Goal: Task Accomplishment & Management: Complete application form

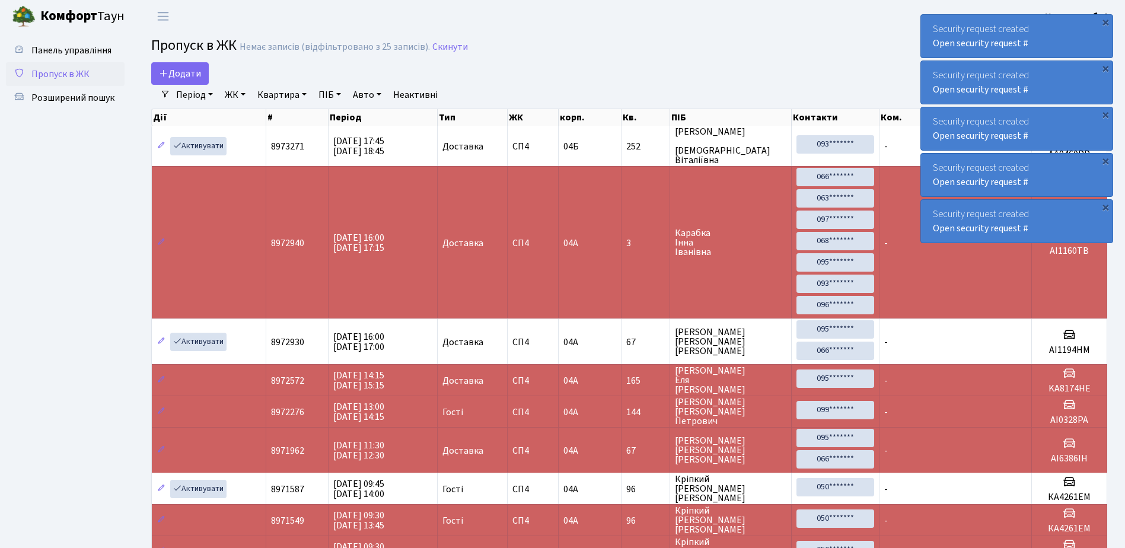
select select "25"
click at [85, 71] on span "Пропуск в ЖК" at bounding box center [60, 74] width 58 height 13
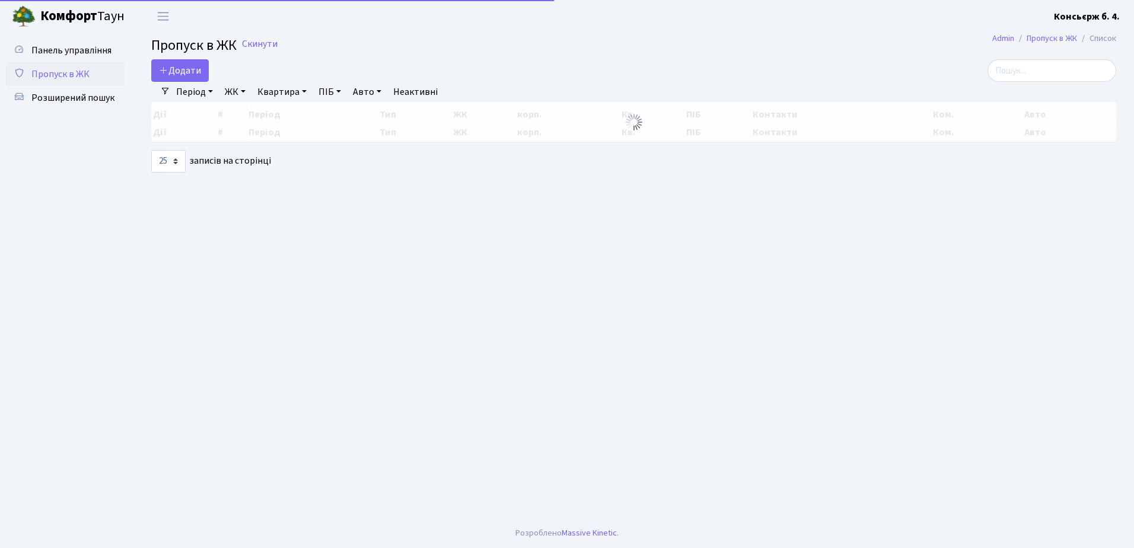
select select "25"
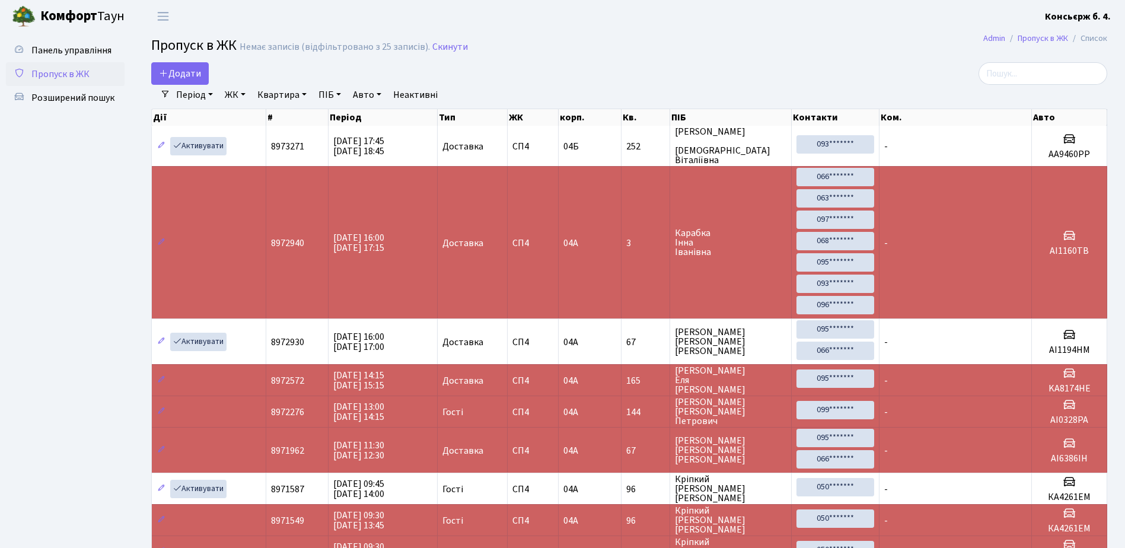
click at [87, 66] on link "Пропуск в ЖК" at bounding box center [65, 74] width 119 height 24
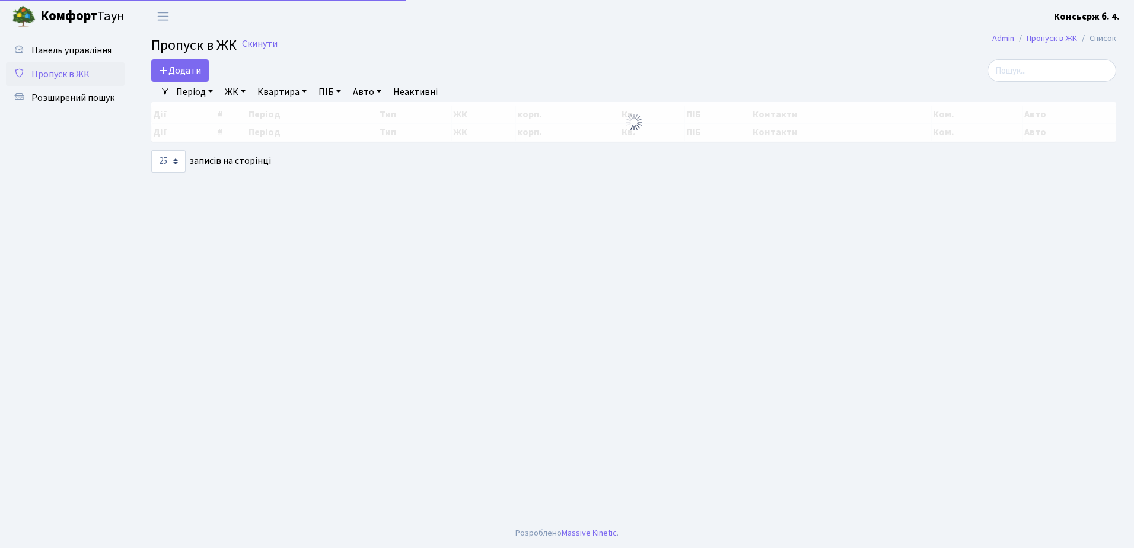
select select "25"
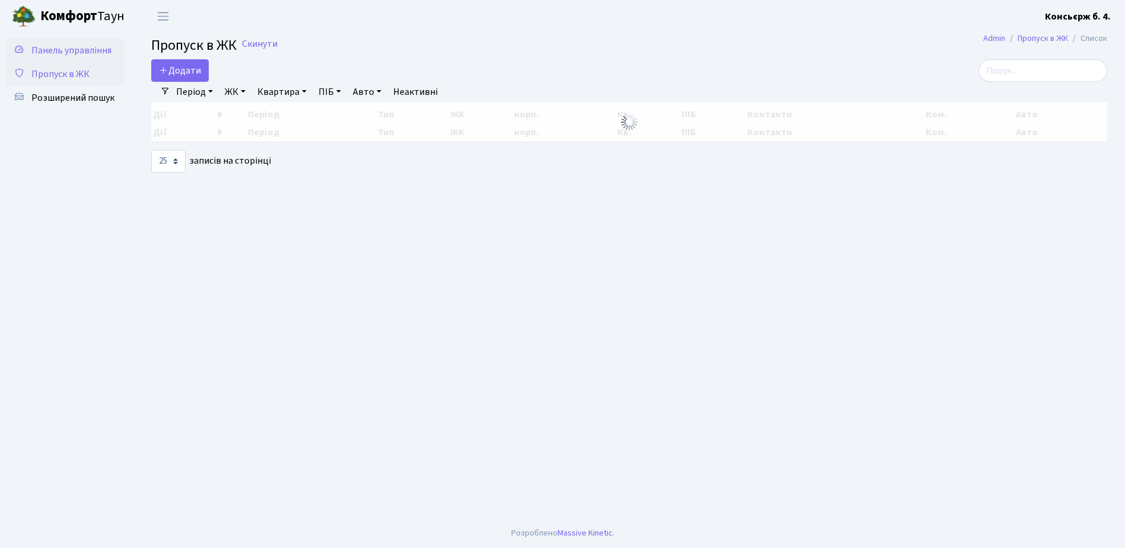
click at [90, 62] on link "Панель управління" at bounding box center [65, 51] width 119 height 24
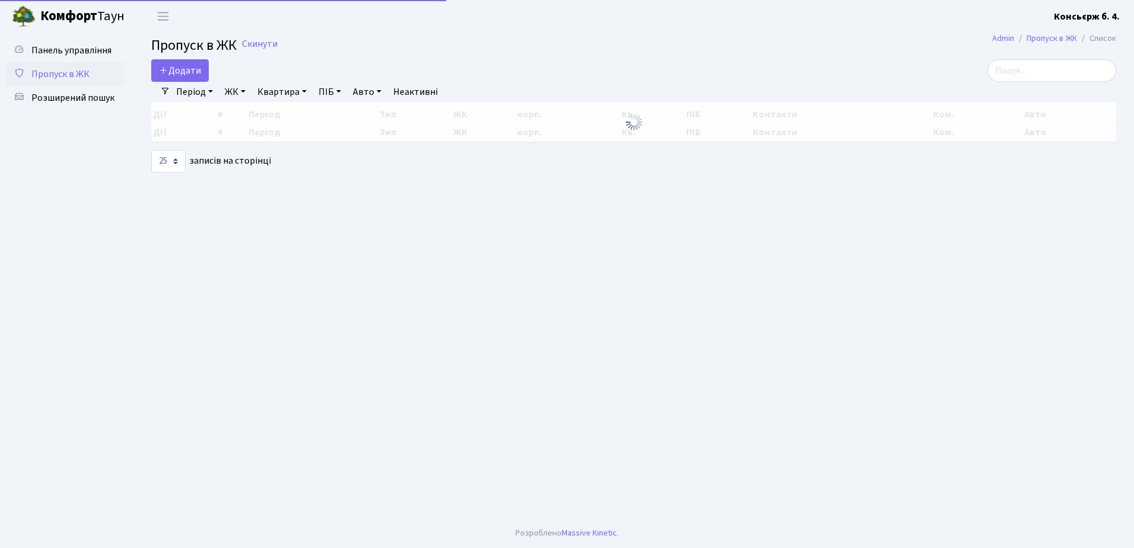
select select "25"
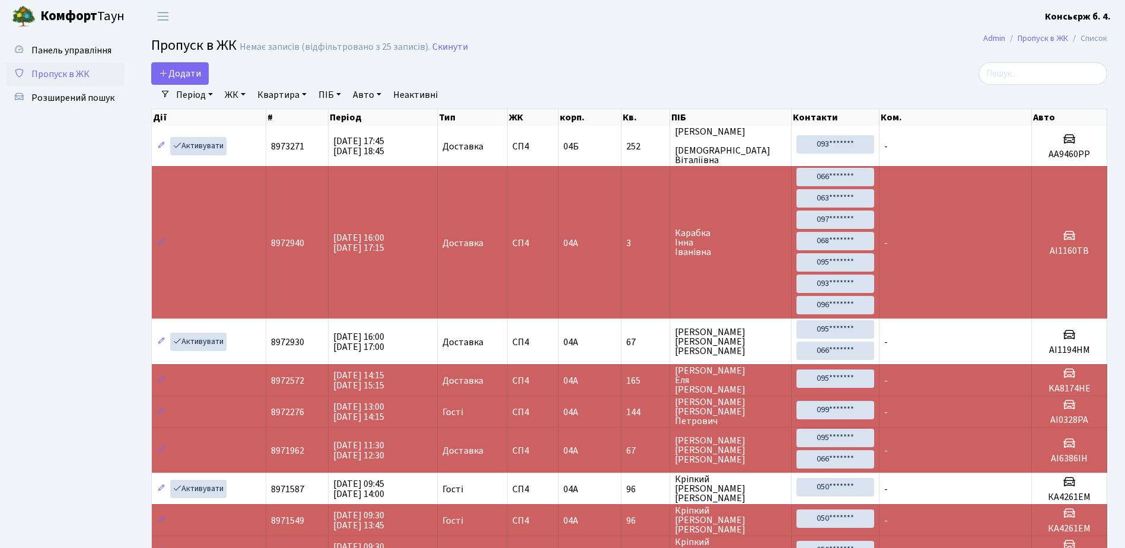
drag, startPoint x: 0, startPoint y: 0, endPoint x: 85, endPoint y: 71, distance: 111.2
click at [86, 71] on span "Пропуск в ЖК" at bounding box center [60, 74] width 58 height 13
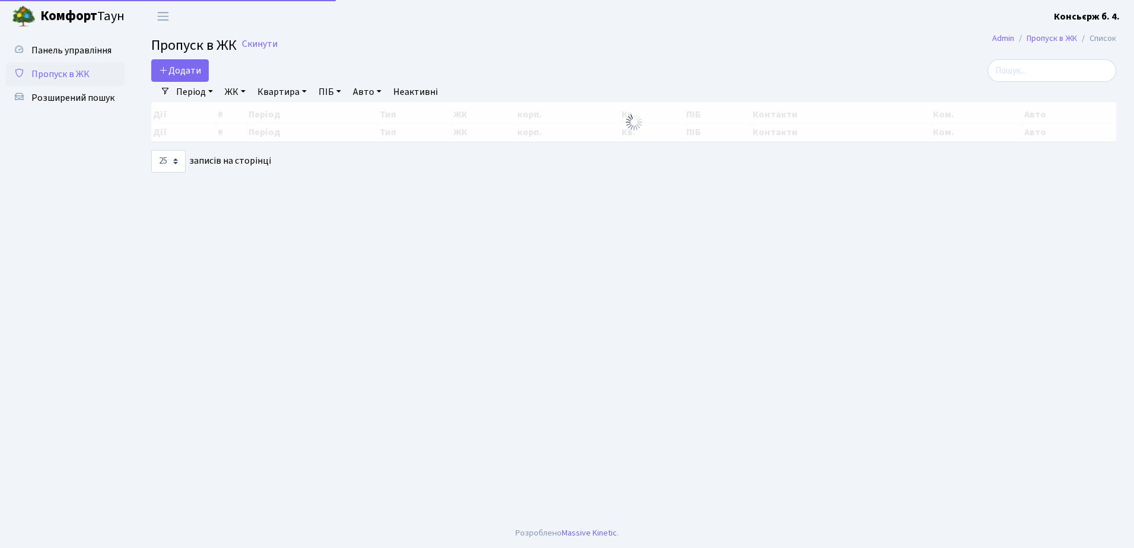
select select "25"
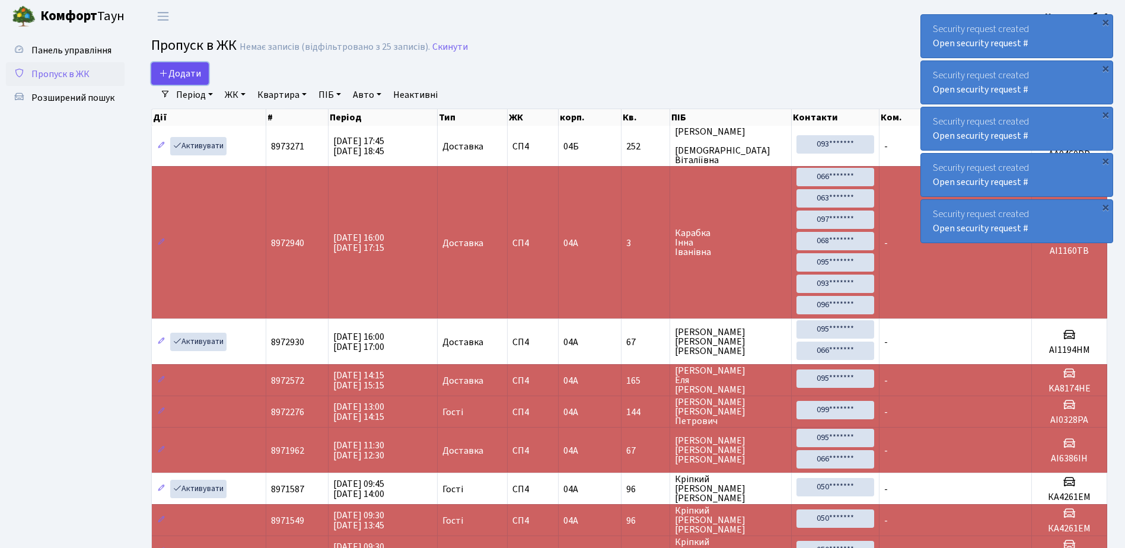
click at [168, 72] on span "Додати" at bounding box center [180, 73] width 42 height 13
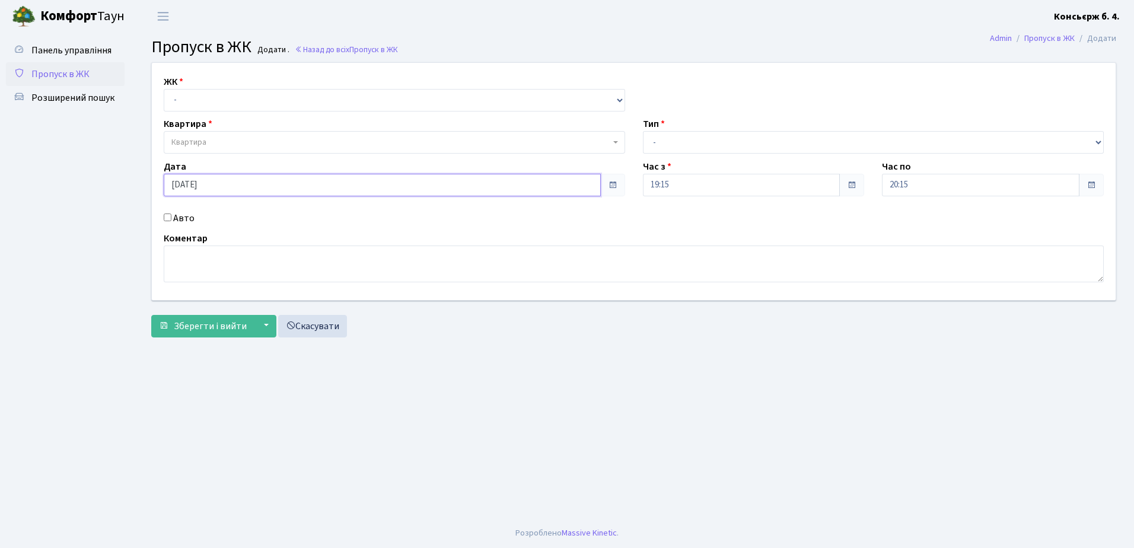
click at [180, 189] on input "12.09.2025" at bounding box center [382, 185] width 437 height 23
click at [262, 110] on td "13" at bounding box center [265, 107] width 18 height 18
type input "13.09.2025"
click at [228, 94] on select "- СП4, Столичне шосе, 5" at bounding box center [395, 100] width 462 height 23
select select "325"
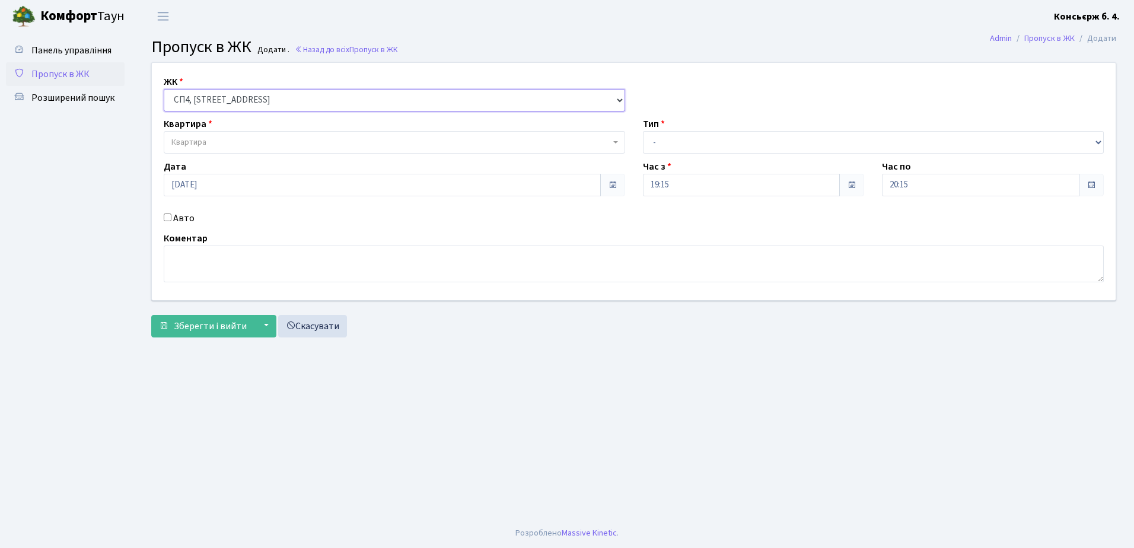
click at [164, 89] on select "- СП4, Столичне шосе, 5" at bounding box center [395, 100] width 462 height 23
select select
click at [234, 144] on span "Квартира" at bounding box center [390, 142] width 439 height 12
type input "123"
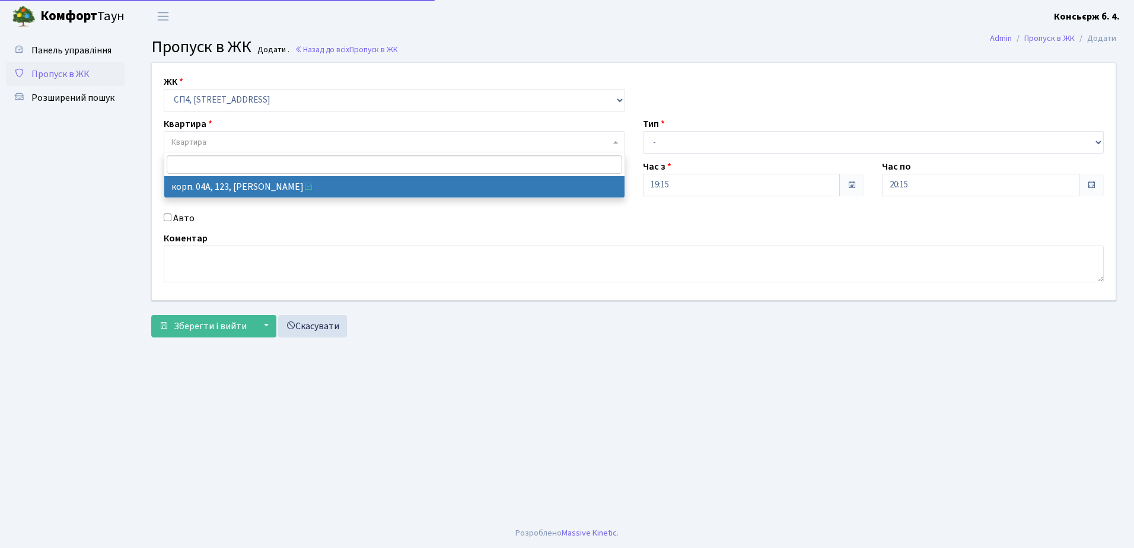
select select "21151"
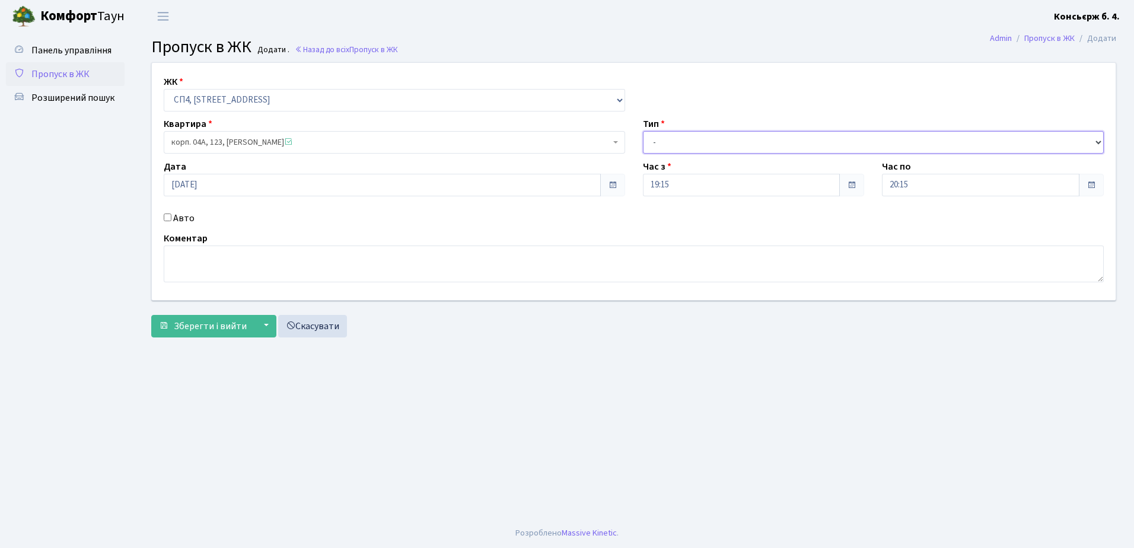
click at [691, 146] on select "- Доставка Таксі Гості Сервіс" at bounding box center [874, 142] width 462 height 23
select select "18"
click at [643, 131] on select "- Доставка Таксі Гості Сервіс" at bounding box center [874, 142] width 462 height 23
click at [263, 252] on textarea at bounding box center [634, 264] width 940 height 37
type textarea ","
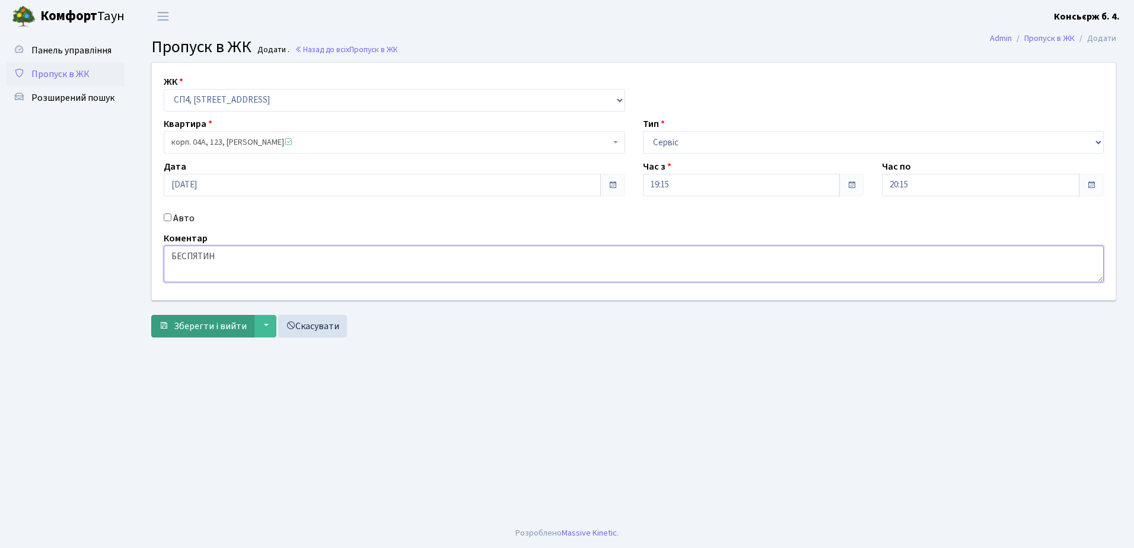
type textarea "БЕСПЯТИН"
click at [231, 324] on span "Зберегти і вийти" at bounding box center [210, 326] width 73 height 13
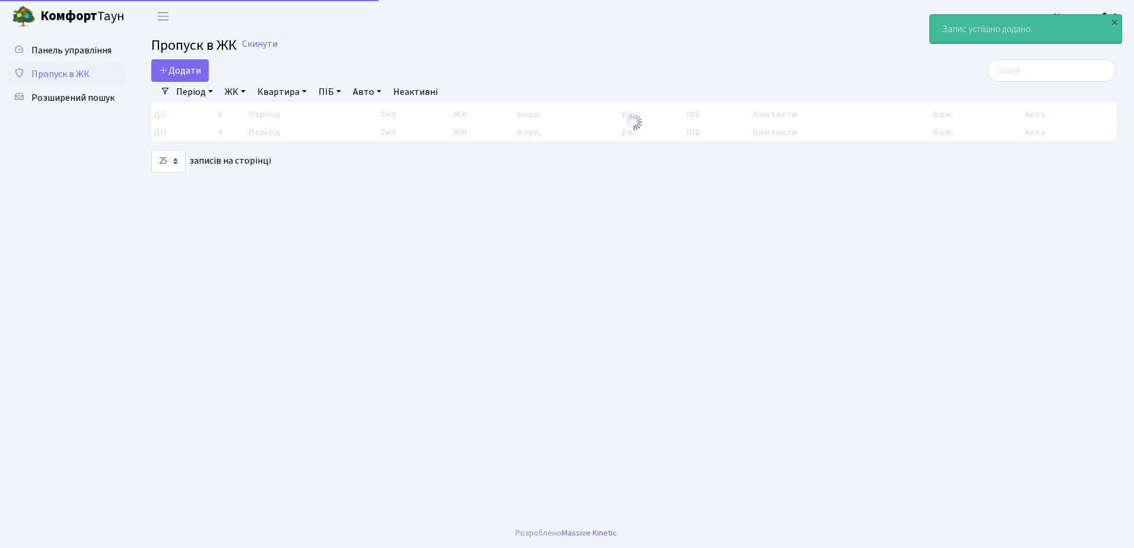
select select "25"
